Goal: Register for event/course

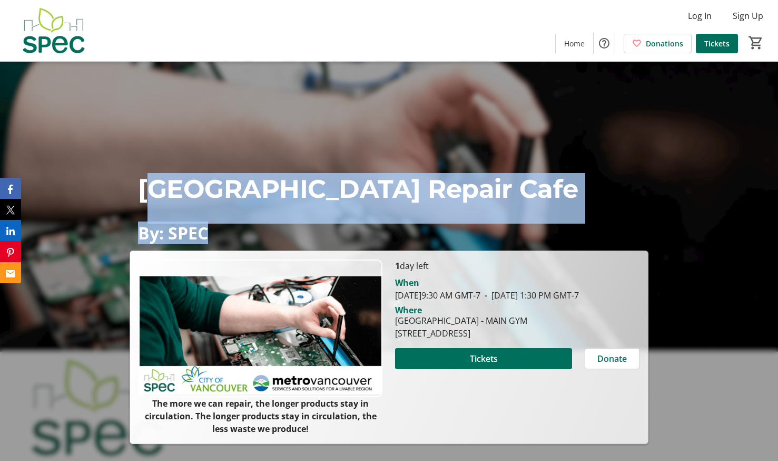
drag, startPoint x: 198, startPoint y: 135, endPoint x: 502, endPoint y: 234, distance: 319.8
click at [502, 234] on div "[GEOGRAPHIC_DATA] Repair Cafe By: SPEC" at bounding box center [389, 207] width 519 height 69
drag, startPoint x: 393, startPoint y: 267, endPoint x: 612, endPoint y: 333, distance: 228.5
click at [612, 333] on div "1 day left When [DATE] 9:30 AM GMT-7 - [DATE] 1:30 PM GMT-7 Where [GEOGRAPHIC_D…" at bounding box center [517, 346] width 257 height 175
click at [439, 367] on span at bounding box center [483, 358] width 177 height 25
